Goal: Learn about a topic: Learn about a topic

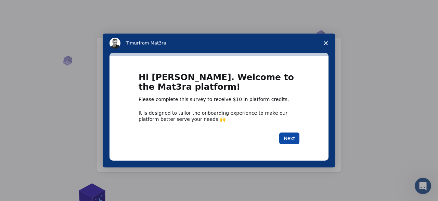
click at [293, 137] on button "Next" at bounding box center [290, 139] width 20 height 12
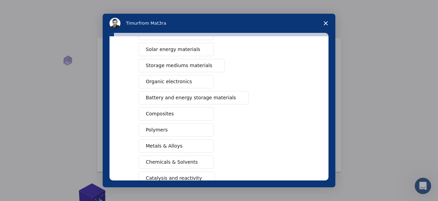
scroll to position [52, 0]
click at [174, 112] on button "Composites" at bounding box center [176, 114] width 75 height 13
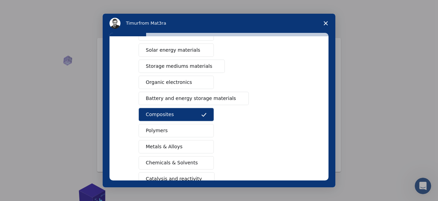
click at [168, 129] on button "Polymers" at bounding box center [176, 130] width 75 height 13
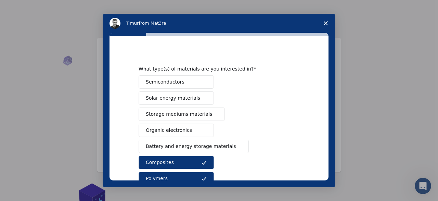
scroll to position [3, 0]
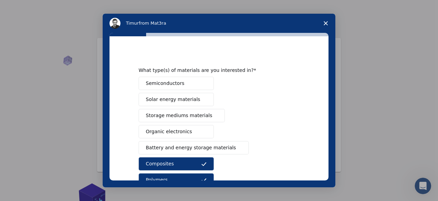
click at [174, 99] on span "Solar energy materials" at bounding box center [173, 99] width 54 height 7
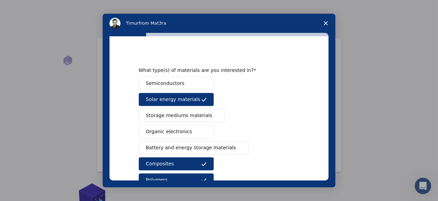
scroll to position [127, 0]
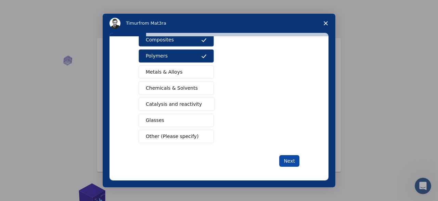
click at [296, 160] on button "Next" at bounding box center [290, 161] width 20 height 12
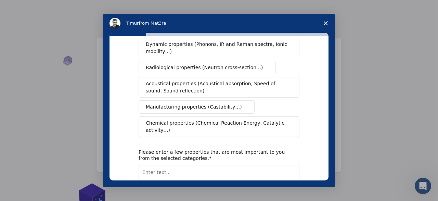
scroll to position [0, 0]
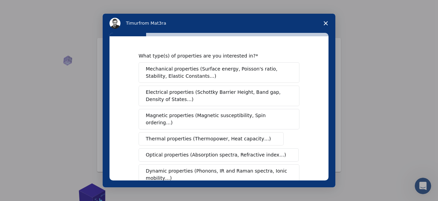
click at [244, 75] on span "Mechanical properties (Surface energy, Poisson's ratio, Stability, Elastic Cons…" at bounding box center [217, 72] width 143 height 14
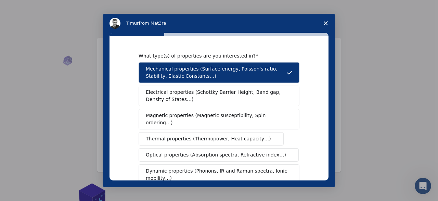
click at [213, 135] on span "Thermal properties (Thermopower, Heat capacity…)" at bounding box center [208, 138] width 125 height 7
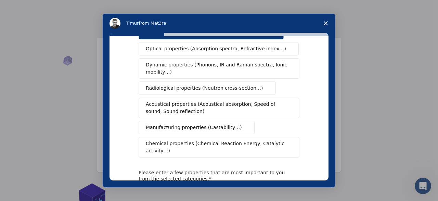
scroll to position [117, 0]
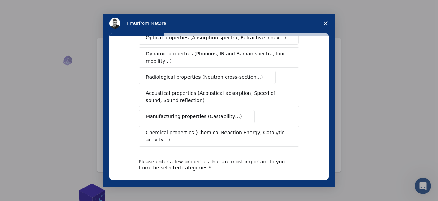
click at [241, 74] on span "Radiological properties (Neutron cross-section…)" at bounding box center [204, 77] width 117 height 7
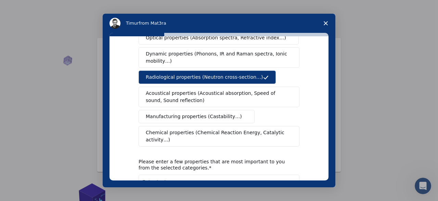
scroll to position [162, 0]
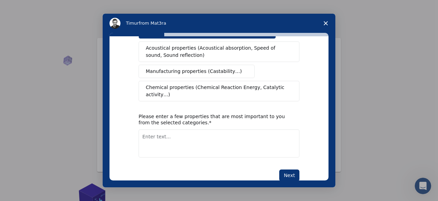
click at [211, 134] on textarea "Enter text..." at bounding box center [219, 143] width 161 height 28
type textarea "Hardness, tensile strength"
click at [299, 170] on button "Next" at bounding box center [290, 176] width 20 height 12
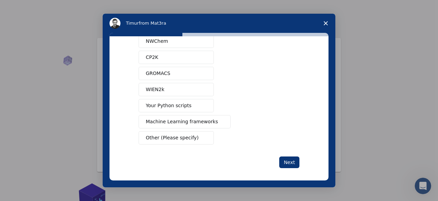
scroll to position [0, 0]
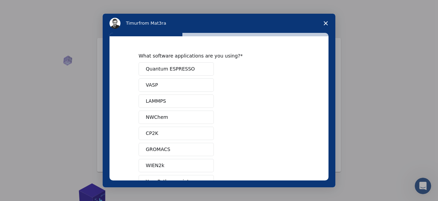
click at [198, 69] on button "Quantum ESPRESSO" at bounding box center [176, 68] width 75 height 13
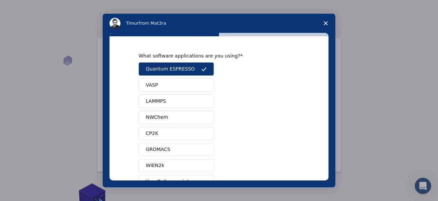
click at [174, 102] on button "LAMMPS" at bounding box center [176, 101] width 75 height 13
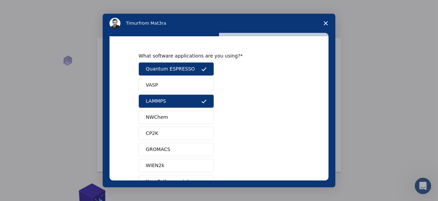
click at [187, 88] on button "VASP" at bounding box center [176, 84] width 75 height 13
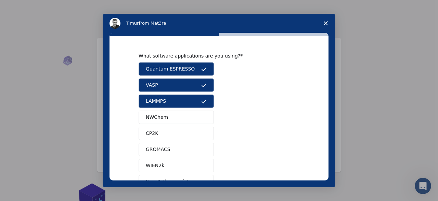
click at [175, 120] on button "NWChem" at bounding box center [176, 117] width 75 height 13
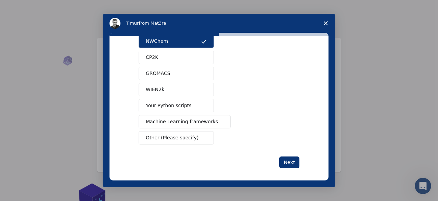
scroll to position [76, 0]
click at [290, 158] on button "Next" at bounding box center [290, 162] width 20 height 12
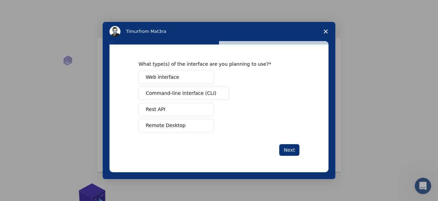
click at [188, 80] on button "Web interface" at bounding box center [176, 77] width 75 height 13
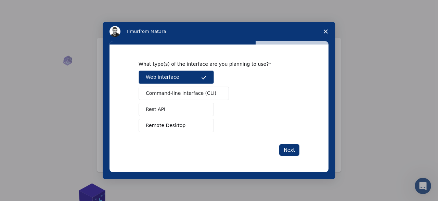
click at [187, 91] on span "Command-line interface (CLI)" at bounding box center [181, 93] width 71 height 7
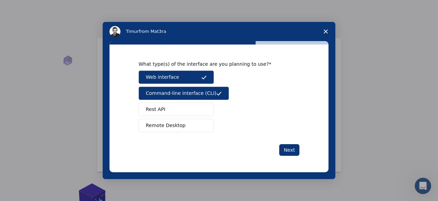
click at [181, 109] on button "Rest API" at bounding box center [176, 109] width 75 height 13
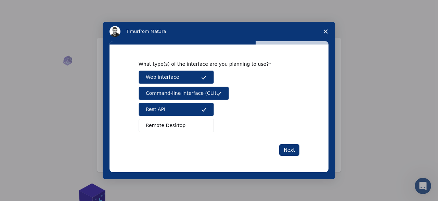
click at [178, 124] on span "Remote Desktop" at bounding box center [166, 125] width 40 height 7
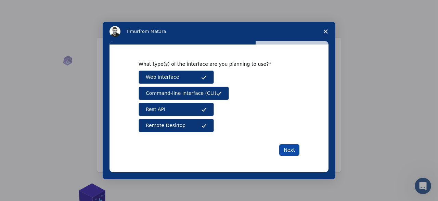
click at [293, 150] on button "Next" at bounding box center [290, 150] width 20 height 12
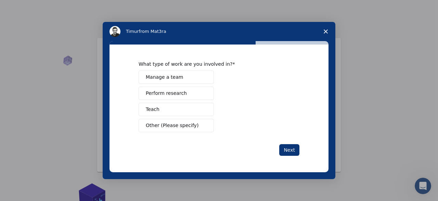
click at [180, 91] on span "Perform research" at bounding box center [166, 93] width 41 height 7
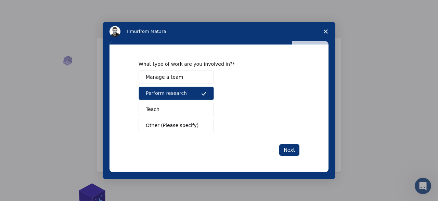
click at [193, 73] on button "Manage a team" at bounding box center [176, 77] width 75 height 13
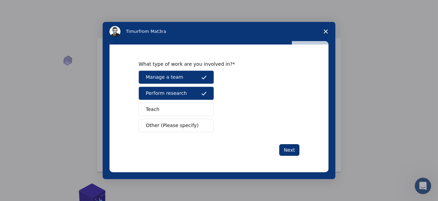
click at [203, 114] on button "Teach" at bounding box center [176, 109] width 75 height 13
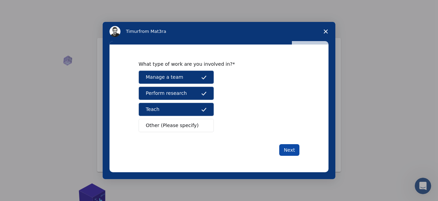
click at [285, 151] on button "Next" at bounding box center [290, 150] width 20 height 12
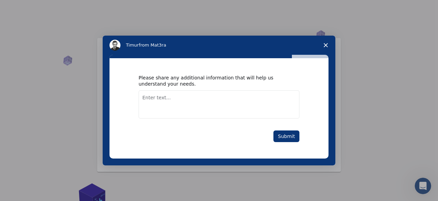
click at [214, 102] on textarea "Enter text..." at bounding box center [219, 104] width 161 height 28
type textarea "Good"
click at [298, 141] on button "Submit" at bounding box center [287, 137] width 26 height 12
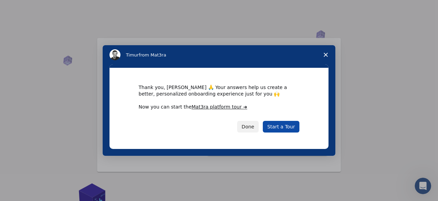
click at [295, 131] on link "Start a Tour" at bounding box center [281, 127] width 37 height 12
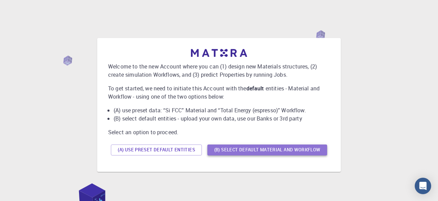
click at [252, 153] on button "(B) Select default material and workflow" at bounding box center [268, 150] width 120 height 11
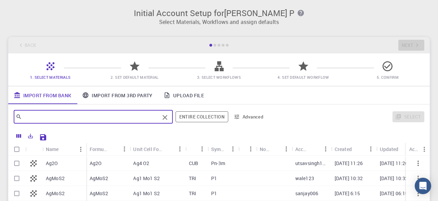
click at [134, 117] on input "text" at bounding box center [91, 117] width 138 height 10
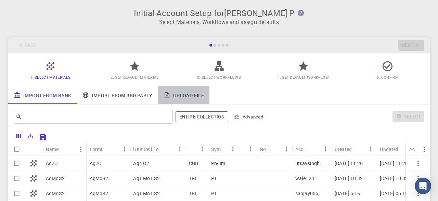
click at [189, 93] on link "Upload File" at bounding box center [183, 95] width 51 height 18
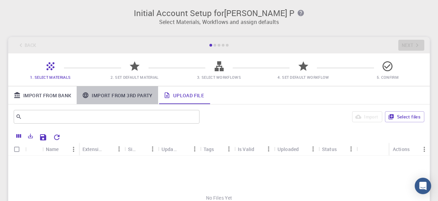
click at [136, 91] on link "Import From 3rd Party" at bounding box center [117, 95] width 81 height 18
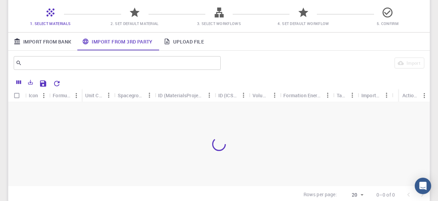
scroll to position [54, 0]
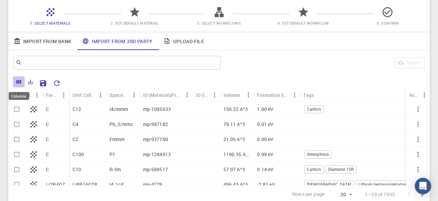
click at [20, 80] on icon "Columns" at bounding box center [18, 82] width 5 height 4
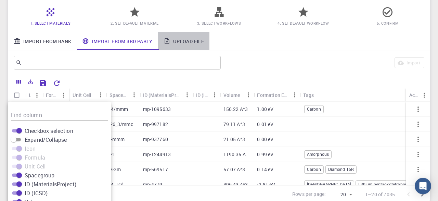
click at [200, 41] on link "Upload File" at bounding box center [183, 41] width 51 height 18
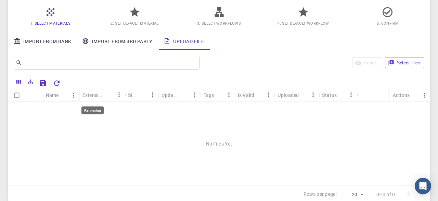
click at [100, 91] on div "Extension" at bounding box center [93, 94] width 20 height 13
click at [28, 83] on icon "Export" at bounding box center [30, 82] width 5 height 5
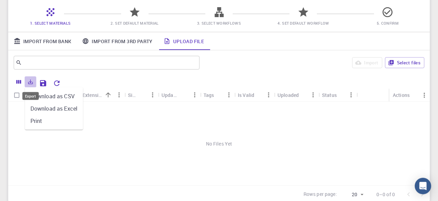
click at [33, 83] on icon "Export" at bounding box center [30, 82] width 5 height 5
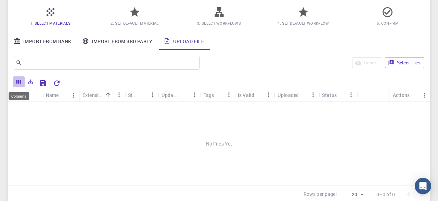
click at [24, 82] on button "Columns" at bounding box center [19, 81] width 12 height 11
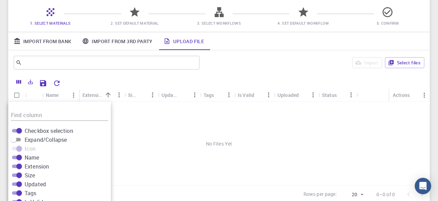
click at [132, 15] on icon at bounding box center [135, 12] width 10 height 10
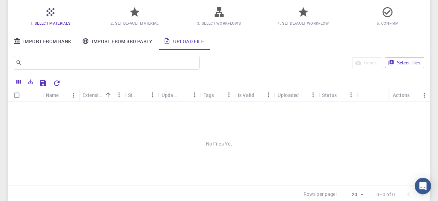
click at [132, 15] on icon at bounding box center [135, 12] width 10 height 10
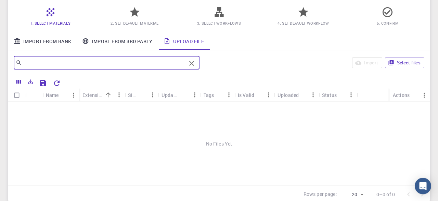
click at [55, 65] on input "text" at bounding box center [104, 63] width 164 height 10
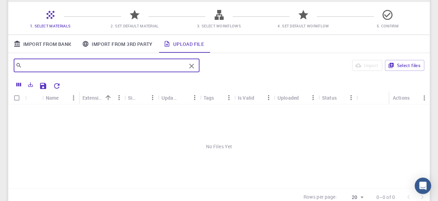
scroll to position [50, 0]
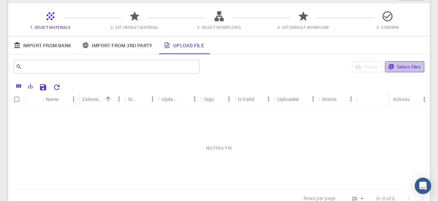
click at [412, 64] on button "Select files" at bounding box center [404, 66] width 39 height 11
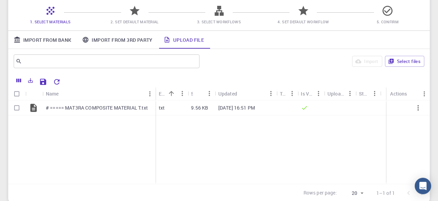
scroll to position [56, 0]
click at [21, 110] on input "Select row" at bounding box center [16, 107] width 13 height 13
checkbox input "true"
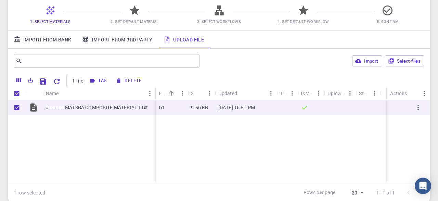
click at [135, 11] on icon at bounding box center [135, 10] width 10 height 10
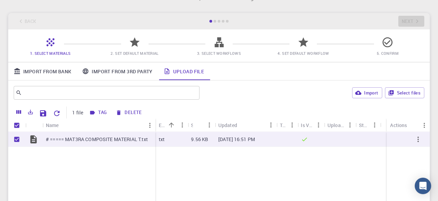
scroll to position [15, 0]
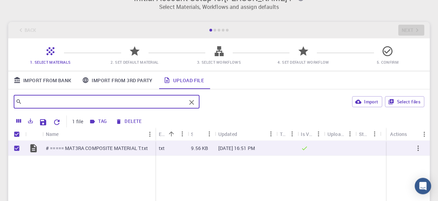
click at [33, 100] on input "text" at bounding box center [104, 102] width 164 height 10
click at [63, 97] on input "text" at bounding box center [104, 102] width 164 height 10
type input "phr"
checkbox input "false"
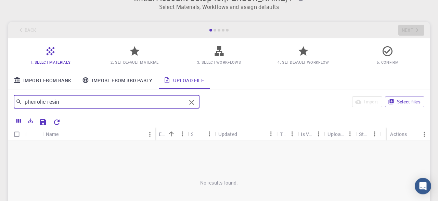
type input "phenolic resin"
click at [195, 102] on icon "Clear" at bounding box center [192, 102] width 8 height 8
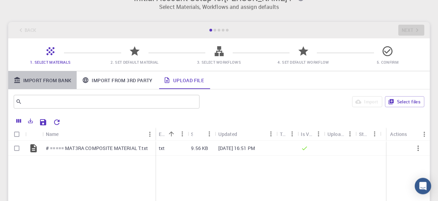
click at [48, 78] on link "Import From Bank" at bounding box center [42, 80] width 69 height 18
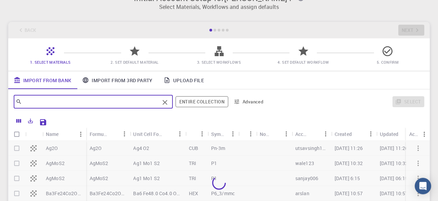
click at [54, 105] on input "text" at bounding box center [91, 102] width 138 height 10
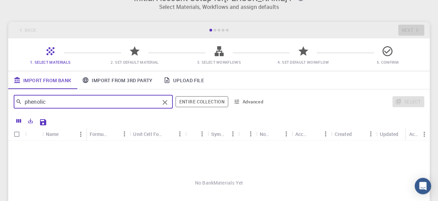
type input "phenolic"
click at [163, 101] on icon "Clear" at bounding box center [165, 102] width 8 height 8
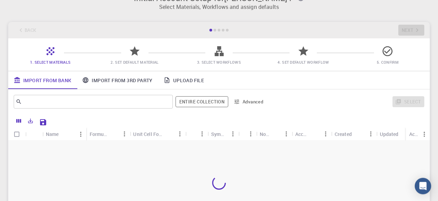
click at [134, 50] on icon at bounding box center [135, 51] width 10 height 10
click at [131, 66] on div "1. Select Materials 2. Set Default Material 3. Select Workflows 4. Set Default …" at bounding box center [219, 54] width 422 height 33
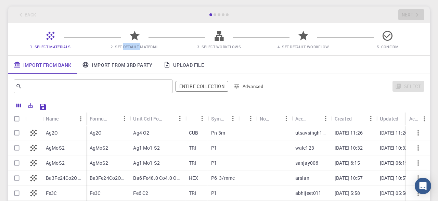
scroll to position [31, 0]
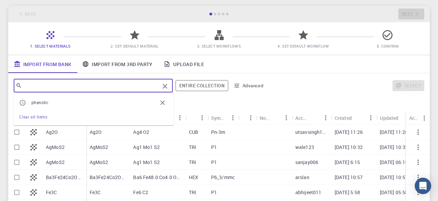
click at [126, 82] on input "text" at bounding box center [91, 86] width 138 height 10
click at [96, 101] on span "p henolic" at bounding box center [95, 102] width 126 height 7
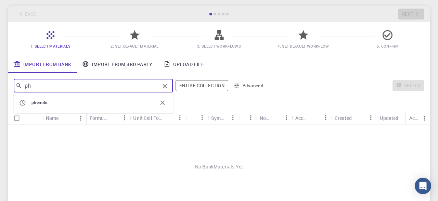
type input "p"
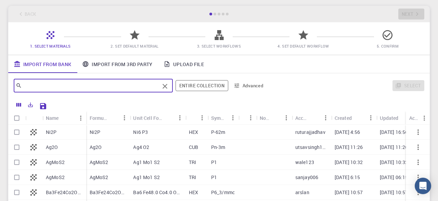
paste input "C8H6O2"
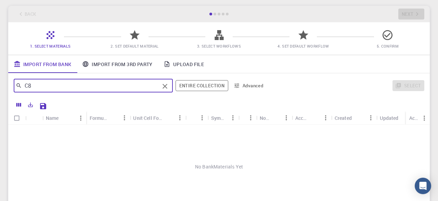
type input "C"
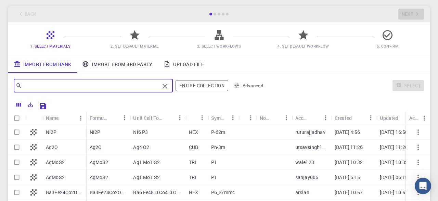
paste input "C6H6O·CH2O"
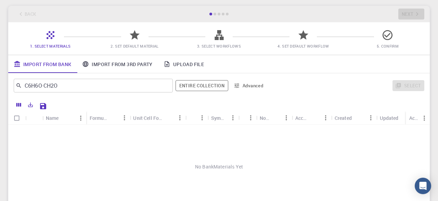
click at [192, 102] on div at bounding box center [237, 105] width 375 height 12
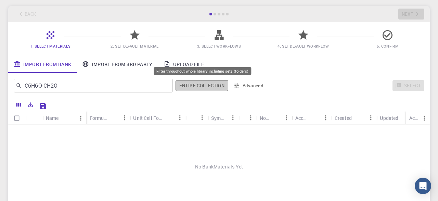
click at [200, 80] on button "Entire collection" at bounding box center [202, 85] width 53 height 11
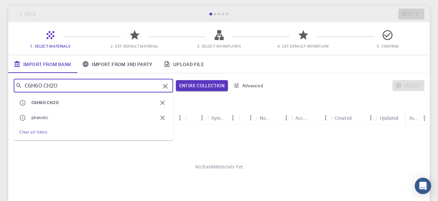
click at [81, 87] on input "C6H6O·CH2O" at bounding box center [91, 86] width 138 height 10
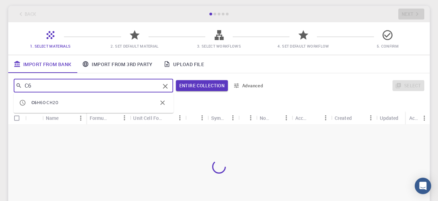
type input "C6"
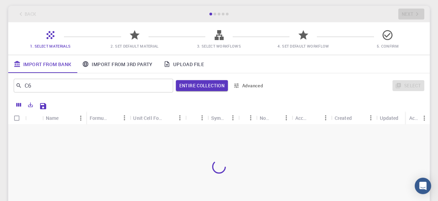
click at [301, 80] on div "Select" at bounding box center [347, 85] width 156 height 16
click at [140, 32] on icon at bounding box center [135, 35] width 12 height 12
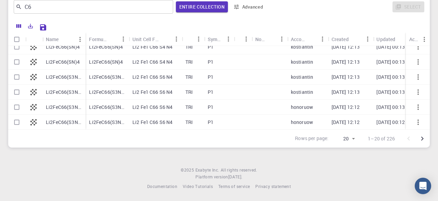
scroll to position [0, 0]
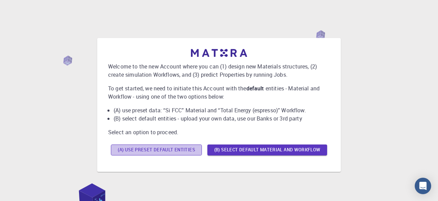
click at [148, 153] on button "(A) Use preset default entities" at bounding box center [156, 150] width 91 height 11
